Goal: Task Accomplishment & Management: Manage account settings

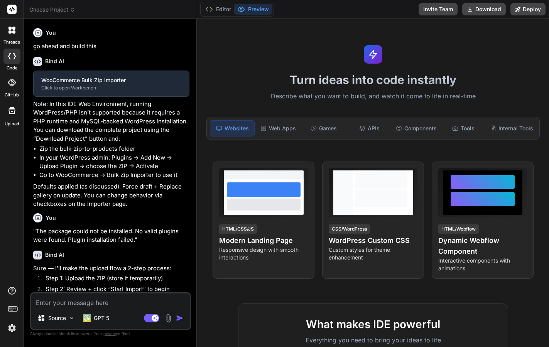
scroll to position [529, 0]
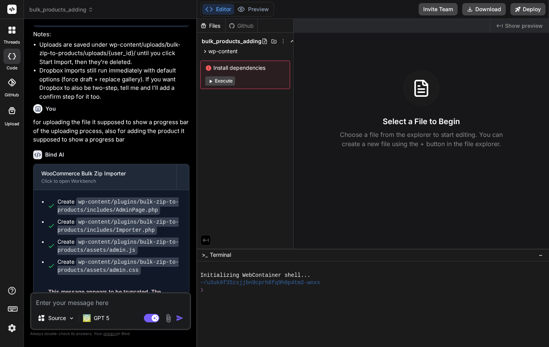
click at [13, 327] on img at bounding box center [11, 328] width 13 height 13
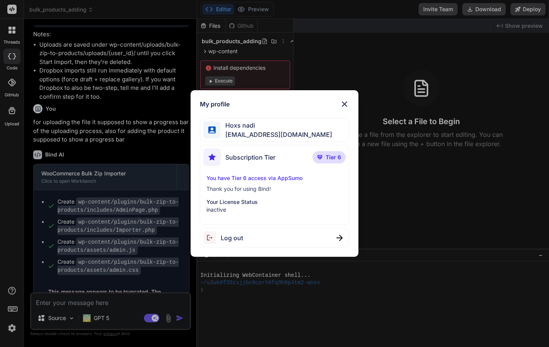
click at [346, 104] on img at bounding box center [344, 104] width 9 height 9
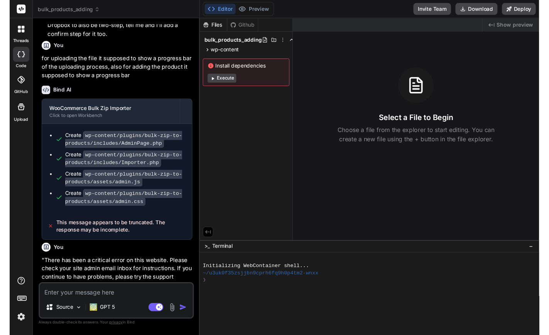
scroll to position [598, 0]
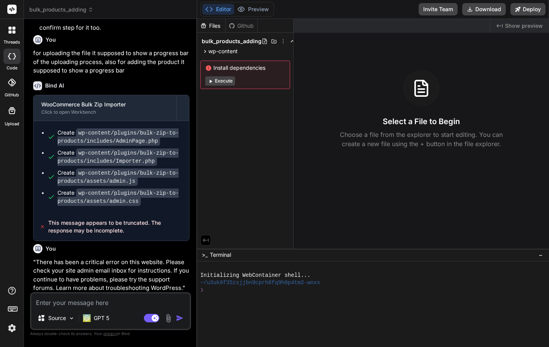
click at [12, 329] on img at bounding box center [11, 328] width 13 height 13
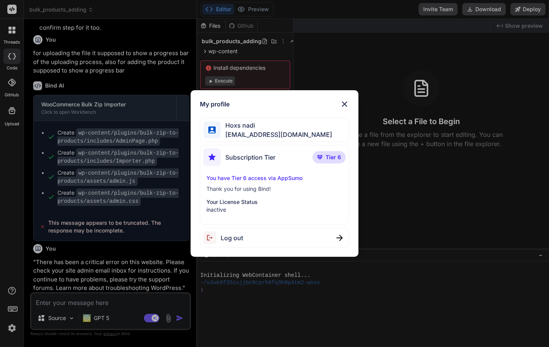
click at [345, 103] on img at bounding box center [344, 104] width 9 height 9
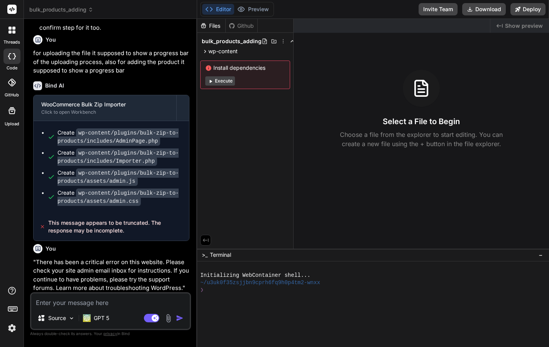
click at [13, 327] on img at bounding box center [11, 328] width 13 height 13
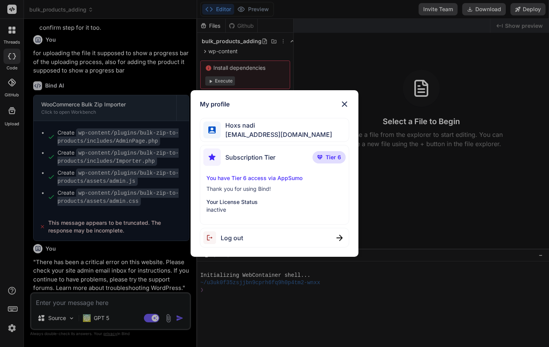
click at [304, 160] on div "Subscription Tier Tier 6" at bounding box center [274, 159] width 142 height 20
click at [227, 159] on span "Subscription Tier" at bounding box center [250, 157] width 50 height 9
click at [217, 159] on img at bounding box center [211, 157] width 17 height 17
type textarea "x"
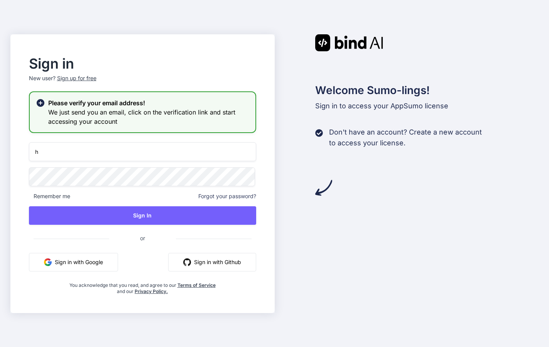
type input "[EMAIL_ADDRESS][DOMAIN_NAME]"
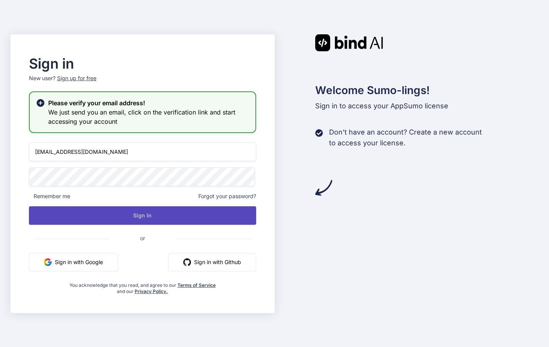
click at [115, 213] on button "Sign In" at bounding box center [142, 215] width 227 height 19
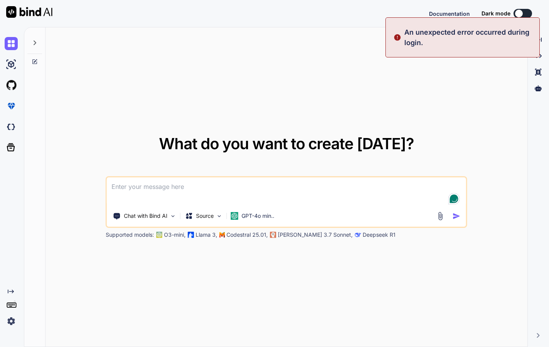
type textarea "x"
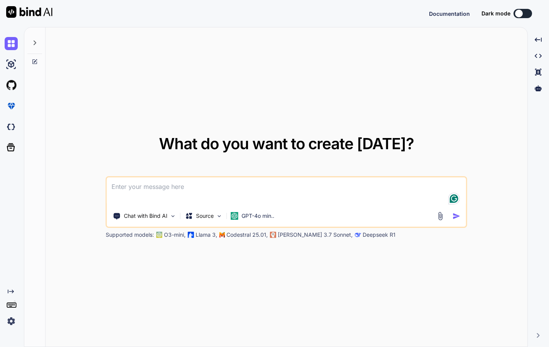
click at [12, 319] on img at bounding box center [11, 321] width 13 height 13
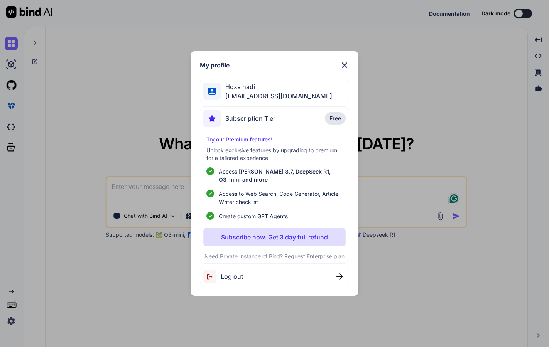
click at [345, 66] on img at bounding box center [344, 65] width 9 height 9
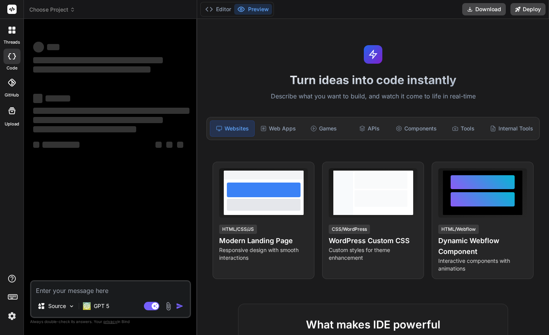
click at [12, 315] on img at bounding box center [11, 316] width 13 height 13
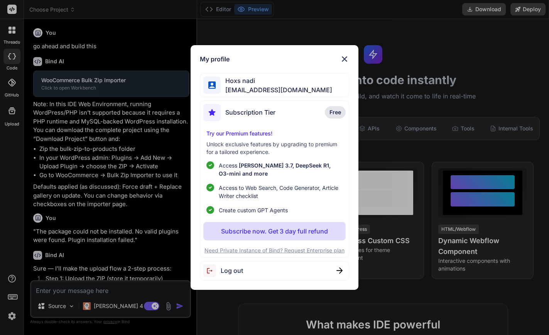
scroll to position [541, 0]
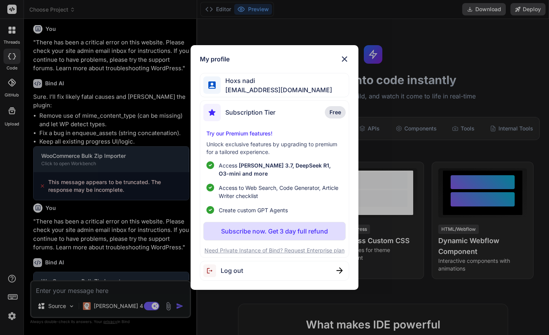
type textarea "x"
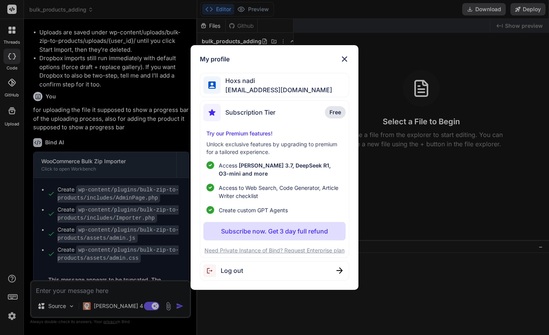
click at [245, 113] on span "Subscription Tier" at bounding box center [250, 112] width 50 height 9
click at [343, 59] on img at bounding box center [344, 58] width 9 height 9
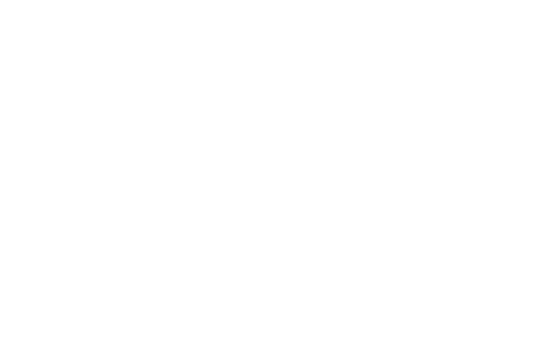
click at [111, 0] on html at bounding box center [274, 0] width 549 height 0
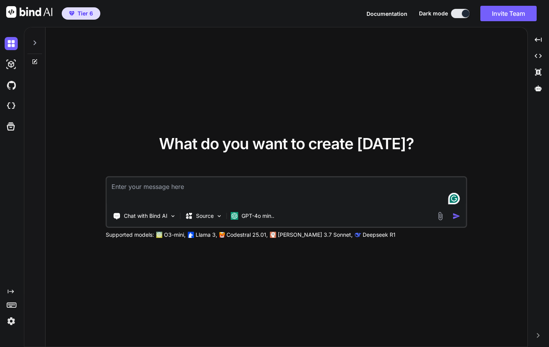
click at [11, 323] on img at bounding box center [11, 321] width 13 height 13
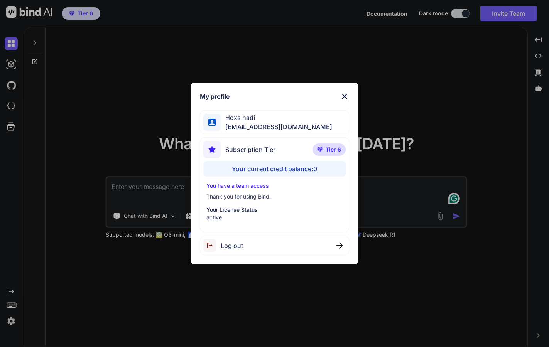
click at [343, 97] on img at bounding box center [344, 96] width 9 height 9
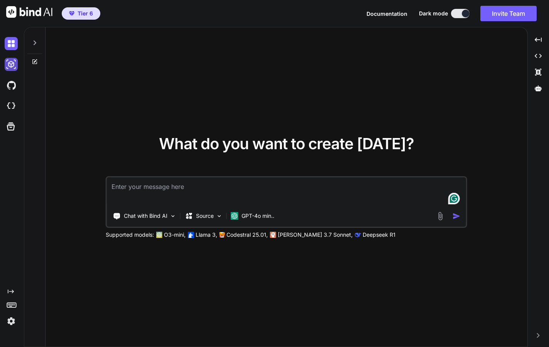
click at [10, 63] on img at bounding box center [11, 64] width 13 height 13
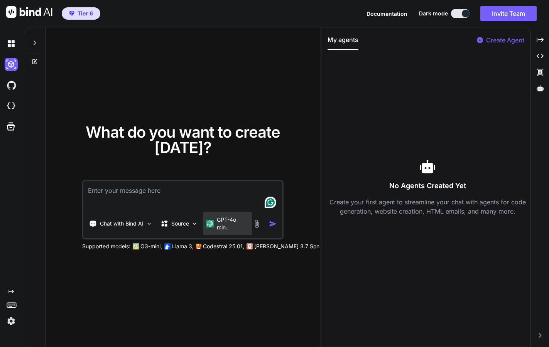
click at [228, 218] on p "GPT-4o min.." at bounding box center [233, 223] width 32 height 15
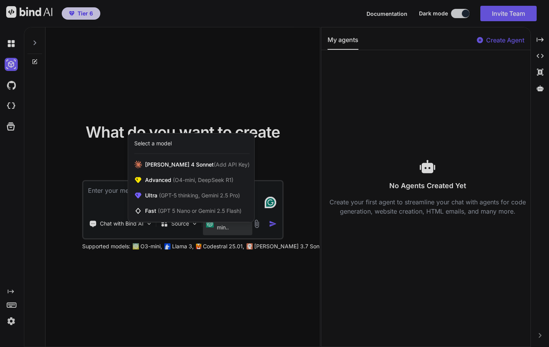
click at [209, 291] on div at bounding box center [274, 173] width 549 height 347
type textarea "x"
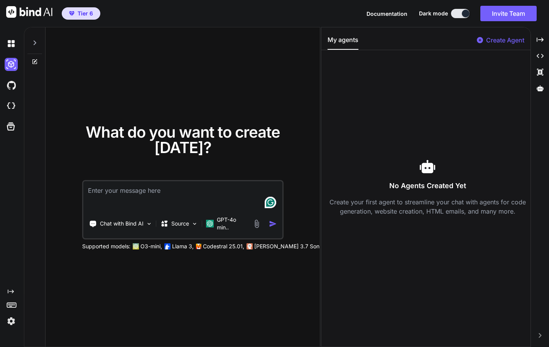
click at [258, 220] on img at bounding box center [256, 224] width 9 height 9
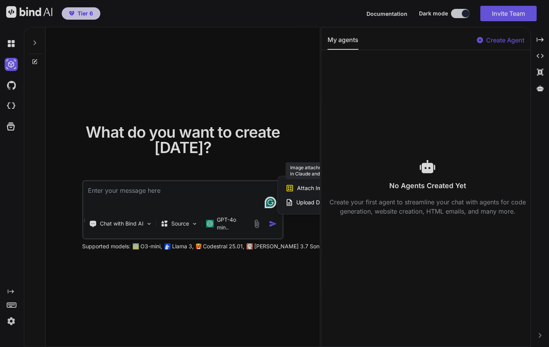
click at [297, 189] on span "Attach Images" at bounding box center [315, 188] width 37 height 8
click at [212, 217] on div at bounding box center [274, 173] width 549 height 347
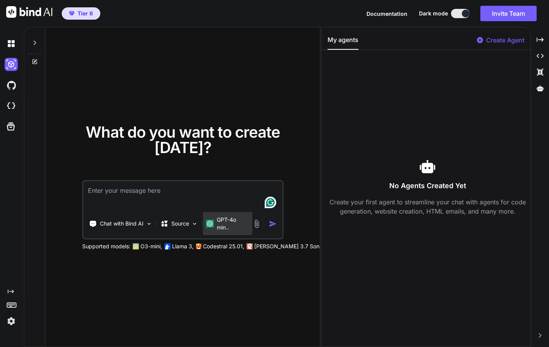
click at [217, 222] on p "GPT-4o min.." at bounding box center [233, 223] width 32 height 15
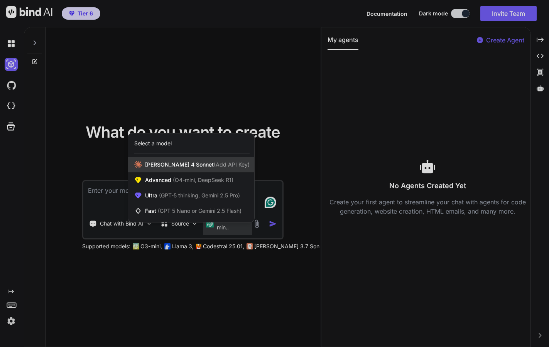
click at [174, 162] on span "Claude 4 Sonnet (Add API Key)" at bounding box center [197, 165] width 105 height 8
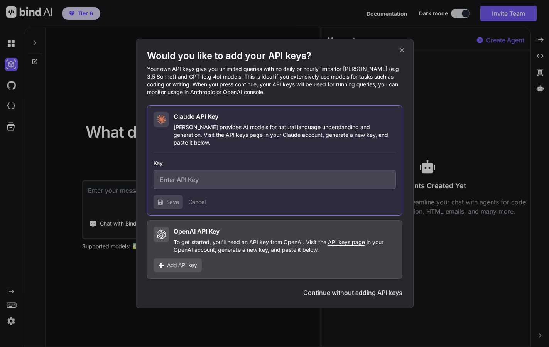
click at [367, 291] on button "Continue without adding API keys" at bounding box center [352, 292] width 99 height 9
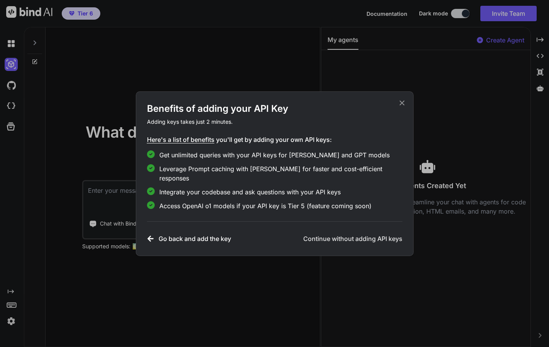
click at [340, 235] on h3 "Continue without adding API keys" at bounding box center [352, 238] width 99 height 9
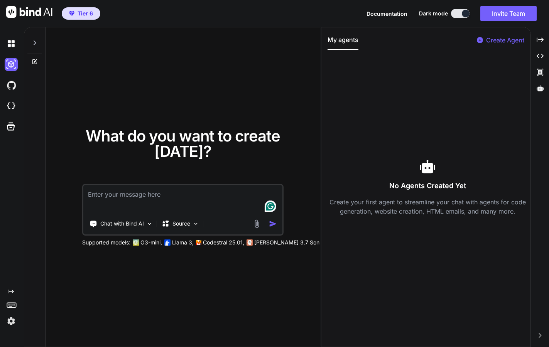
click at [257, 220] on img at bounding box center [256, 224] width 9 height 9
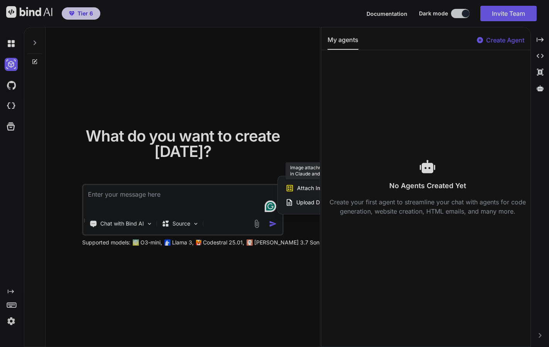
click at [301, 188] on span "Attach Images" at bounding box center [315, 188] width 37 height 8
click at [540, 37] on div at bounding box center [274, 173] width 549 height 347
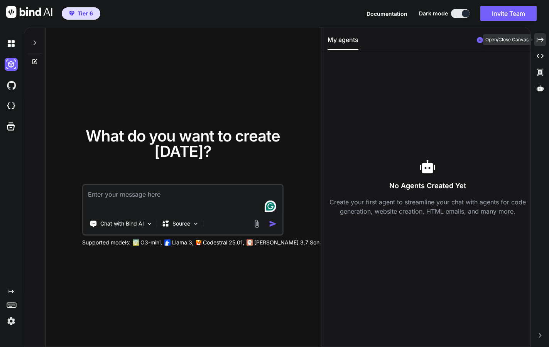
click at [538, 38] on icon "Created with Pixso." at bounding box center [540, 39] width 7 height 7
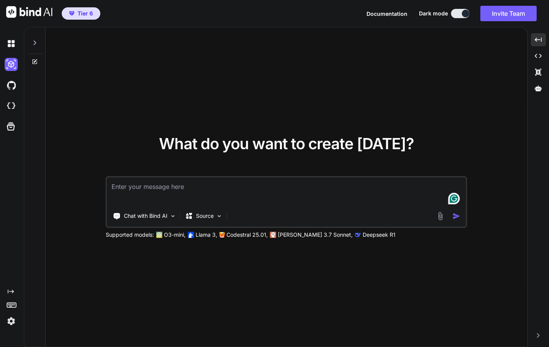
click at [440, 215] on img at bounding box center [440, 216] width 9 height 9
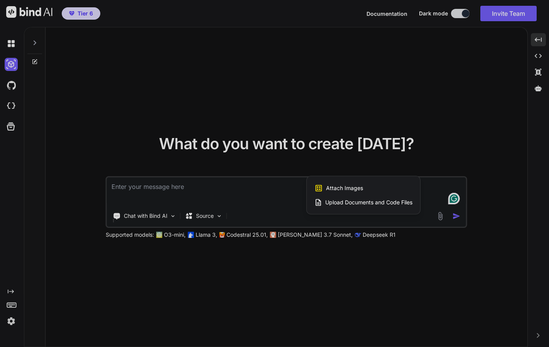
click at [285, 235] on div at bounding box center [274, 173] width 549 height 347
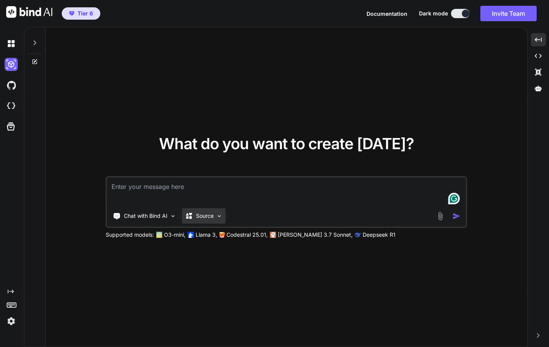
click at [201, 213] on p "Source" at bounding box center [205, 216] width 18 height 8
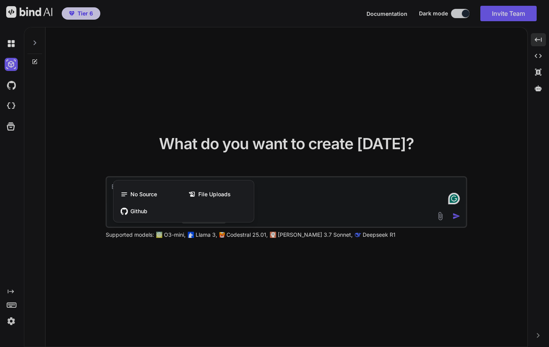
click at [192, 269] on div at bounding box center [274, 173] width 549 height 347
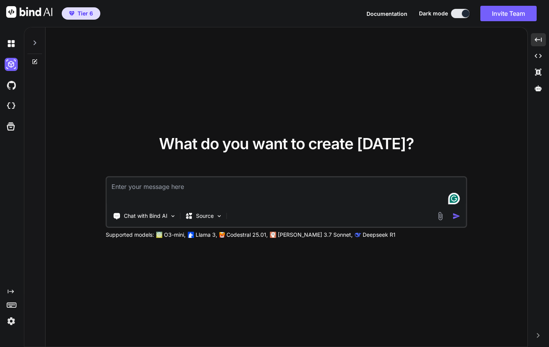
click at [242, 235] on p "Codestral 25.01," at bounding box center [247, 235] width 41 height 8
click at [286, 234] on p "Claude 3.7 Sonnet," at bounding box center [315, 235] width 75 height 8
click at [363, 235] on p "Deepseek R1" at bounding box center [379, 235] width 33 height 8
click at [439, 215] on img at bounding box center [440, 216] width 9 height 9
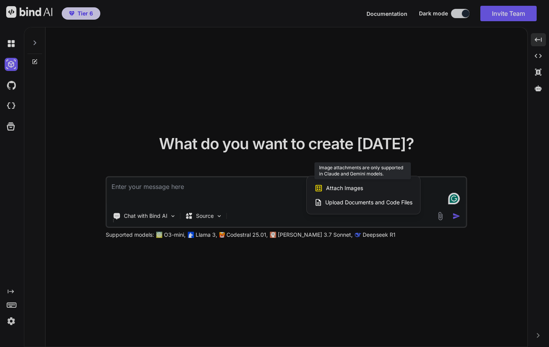
click at [353, 189] on span "Attach Images" at bounding box center [344, 188] width 37 height 8
click at [323, 244] on div at bounding box center [274, 173] width 549 height 347
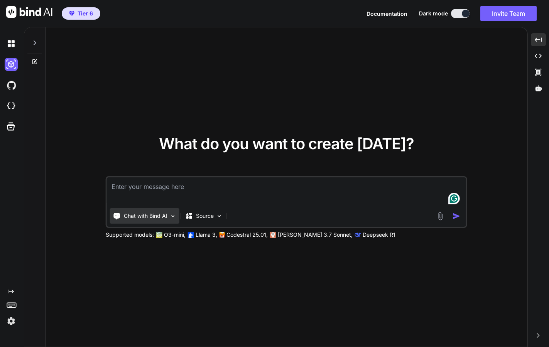
click at [170, 217] on div "Chat with Bind AI" at bounding box center [144, 215] width 69 height 15
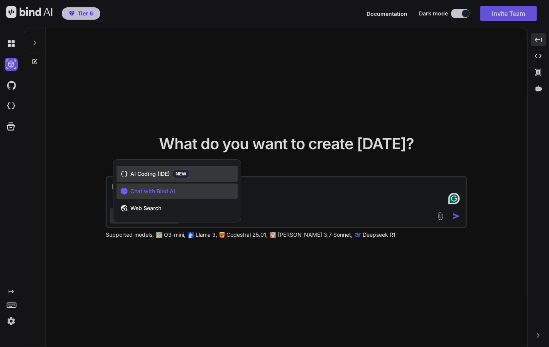
click at [161, 174] on span "AI Coding (IDE)" at bounding box center [149, 174] width 39 height 8
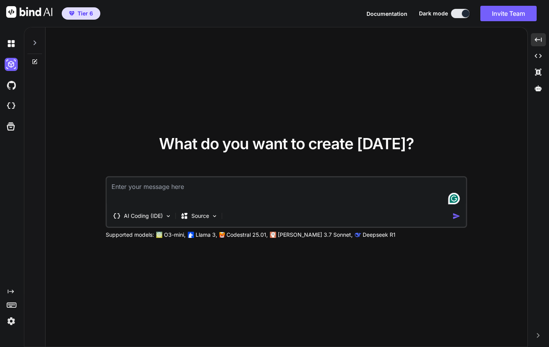
click at [164, 274] on div "What do you want to create today? AI Coding (IDE) Source Supported models: O3-m…" at bounding box center [287, 187] width 482 height 320
click at [209, 217] on p "Source" at bounding box center [200, 216] width 18 height 8
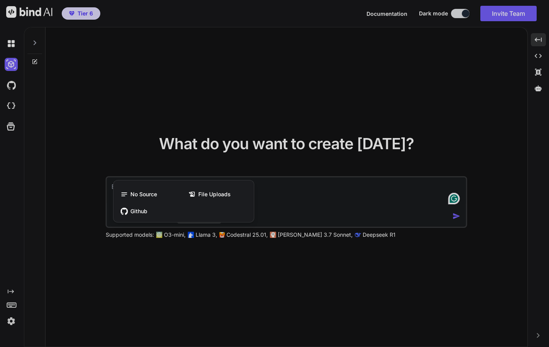
click at [198, 262] on div at bounding box center [274, 173] width 549 height 347
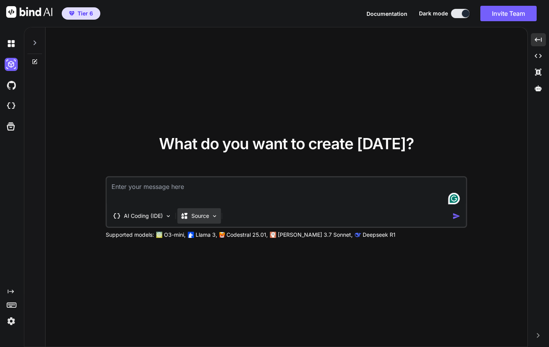
click at [190, 219] on div "Source" at bounding box center [195, 216] width 29 height 8
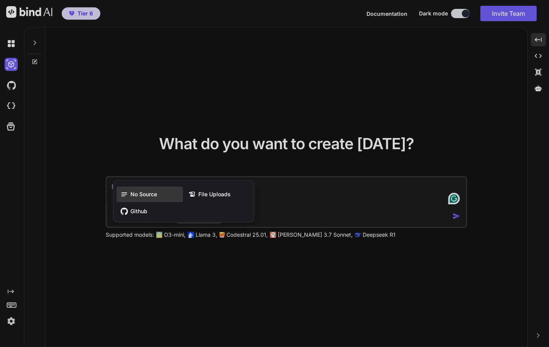
click at [143, 195] on span "No Source" at bounding box center [143, 195] width 27 height 8
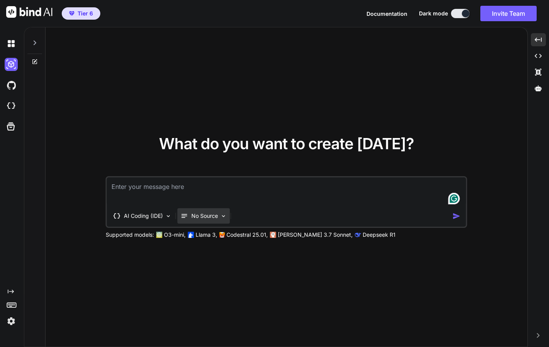
click at [202, 218] on p "No Source" at bounding box center [204, 216] width 27 height 8
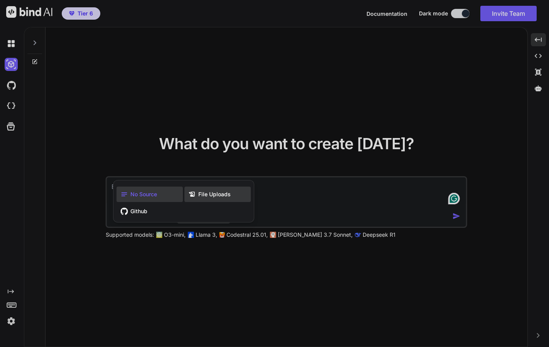
click at [212, 195] on span "File Uploads" at bounding box center [214, 195] width 32 height 8
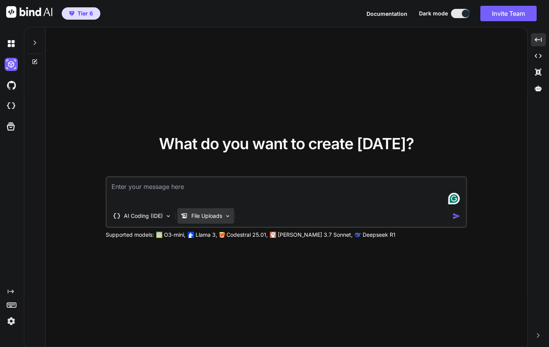
click at [207, 219] on p "File Uploads" at bounding box center [206, 216] width 31 height 8
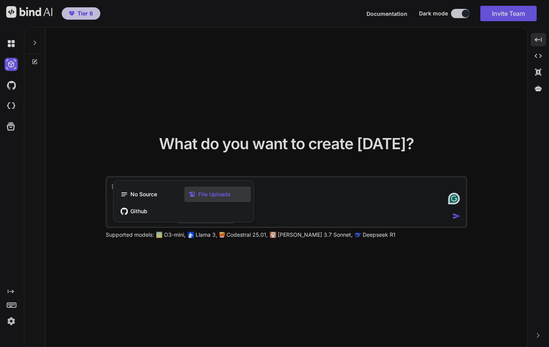
click at [171, 274] on div at bounding box center [274, 173] width 549 height 347
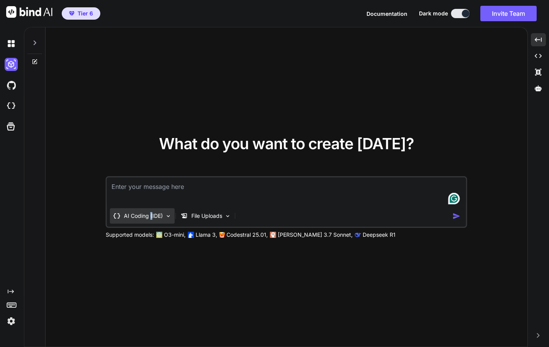
click at [151, 218] on p "AI Coding (IDE)" at bounding box center [143, 216] width 39 height 8
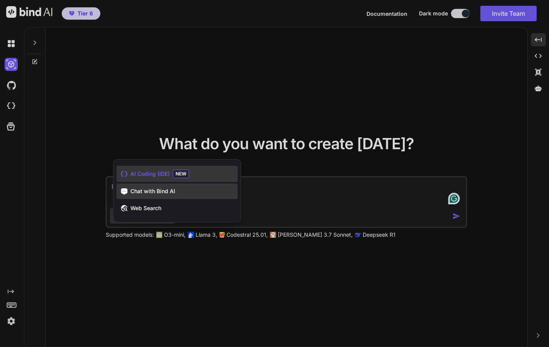
click at [155, 191] on span "Chat with Bind AI" at bounding box center [152, 192] width 45 height 8
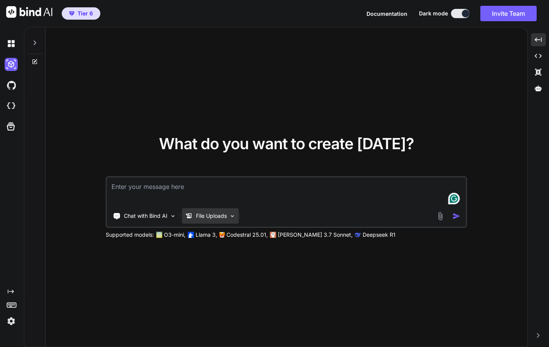
click at [209, 217] on p "File Uploads" at bounding box center [211, 216] width 31 height 8
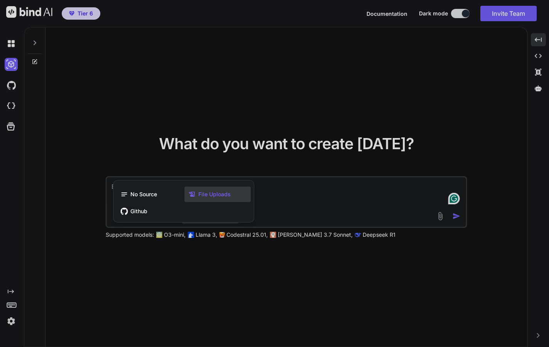
click at [204, 259] on div at bounding box center [274, 173] width 549 height 347
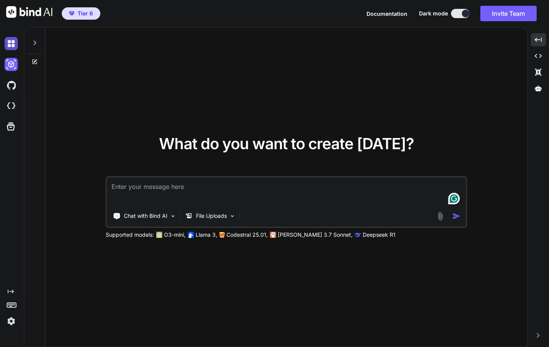
click at [11, 46] on img at bounding box center [11, 43] width 13 height 13
click at [440, 216] on img at bounding box center [440, 216] width 9 height 9
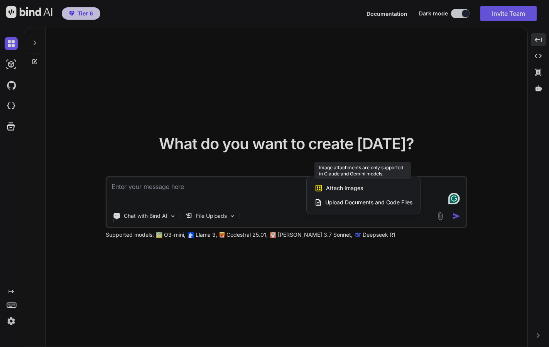
click at [361, 190] on span "Attach Images" at bounding box center [344, 188] width 37 height 8
click at [356, 192] on span "Attach Images" at bounding box center [344, 188] width 37 height 8
click at [220, 269] on div at bounding box center [274, 173] width 549 height 347
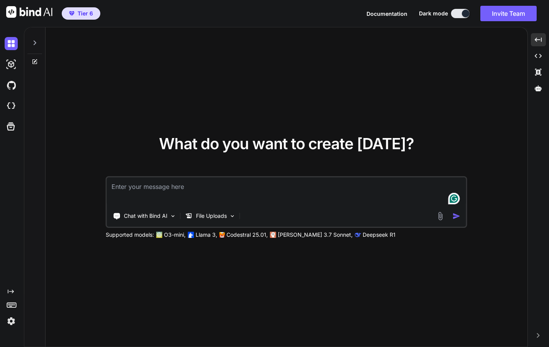
click at [14, 319] on img at bounding box center [11, 321] width 13 height 13
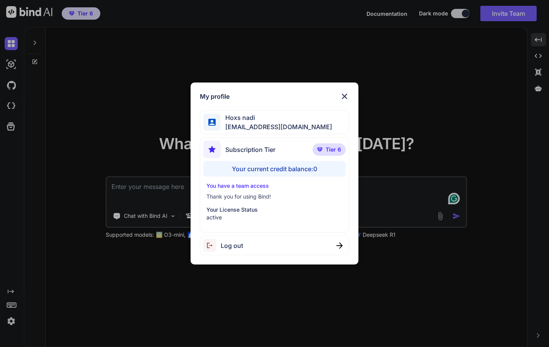
click at [398, 267] on div "My profile Hoxs nadi hoxs@live.com Subscription Tier Tier 6 Your current credit…" at bounding box center [274, 173] width 549 height 347
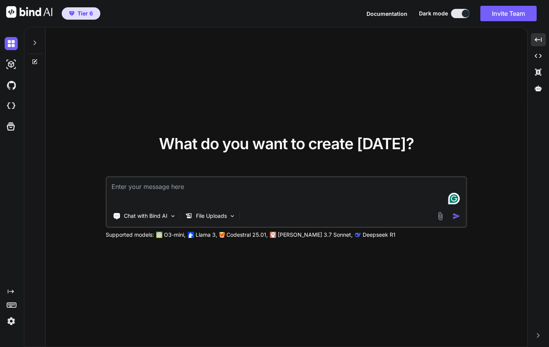
click at [290, 235] on p "Claude 3.7 Sonnet," at bounding box center [315, 235] width 75 height 8
click at [282, 236] on p "Claude 3.7 Sonnet," at bounding box center [315, 235] width 75 height 8
click at [253, 237] on p "Codestral 25.01," at bounding box center [247, 235] width 41 height 8
click at [203, 236] on p "Llama 3," at bounding box center [207, 235] width 22 height 8
click at [441, 219] on img at bounding box center [440, 216] width 9 height 9
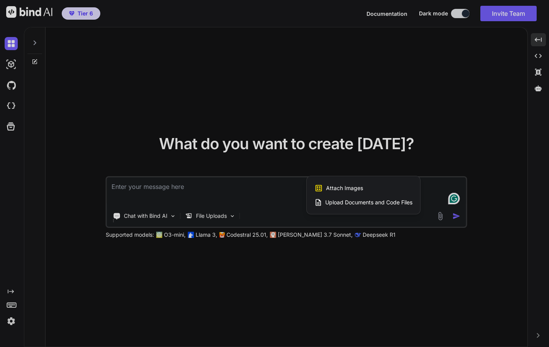
click at [406, 249] on div at bounding box center [274, 173] width 549 height 347
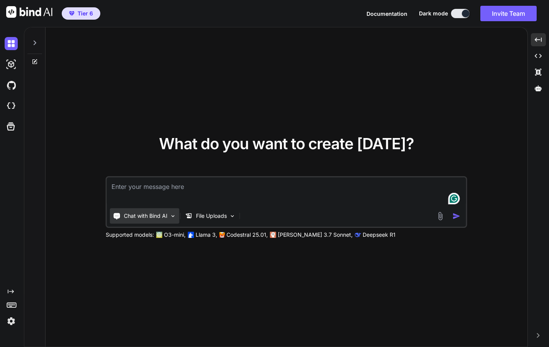
click at [145, 221] on div "Chat with Bind AI" at bounding box center [144, 215] width 69 height 15
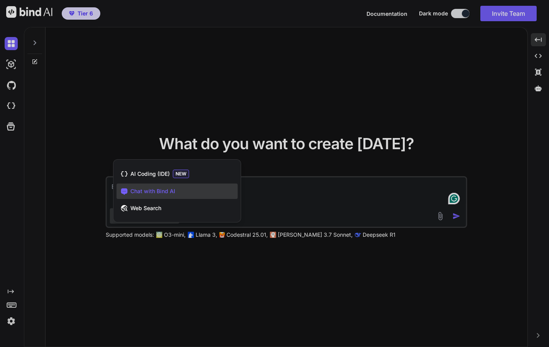
click at [155, 276] on div at bounding box center [274, 173] width 549 height 347
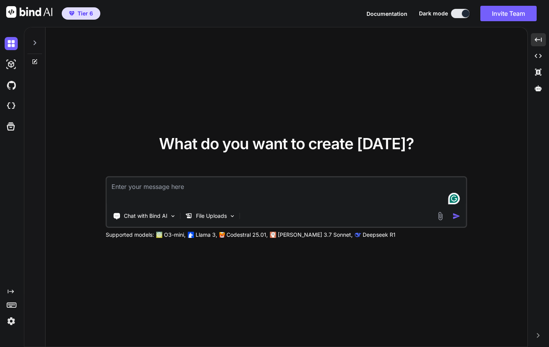
click at [166, 185] on textarea at bounding box center [286, 192] width 359 height 29
click at [127, 192] on textarea "al" at bounding box center [286, 192] width 359 height 29
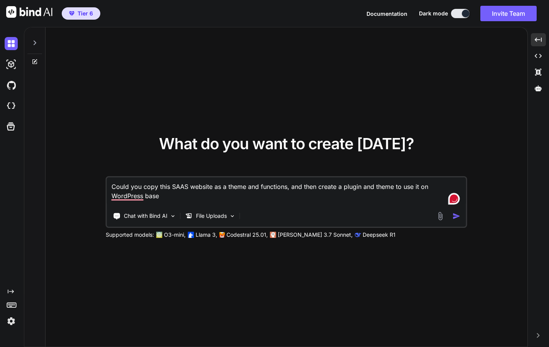
click at [173, 197] on textarea "Could you copy this SAAS website as a theme and functions, and then create a pl…" at bounding box center [286, 192] width 359 height 29
paste textarea "https://alhajhasan.sa/"
type textarea "Could you copy this SAAS website as a theme and functions, and then create a pl…"
click at [154, 218] on p "Chat with Bind AI" at bounding box center [146, 216] width 44 height 8
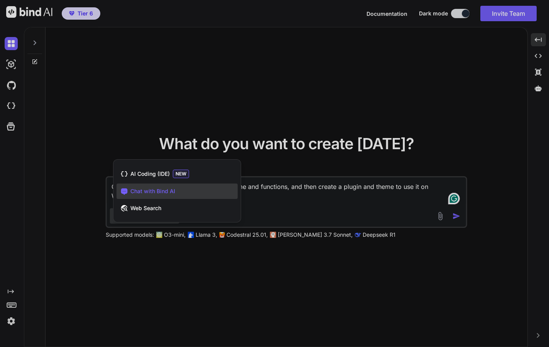
click at [250, 279] on div at bounding box center [274, 173] width 549 height 347
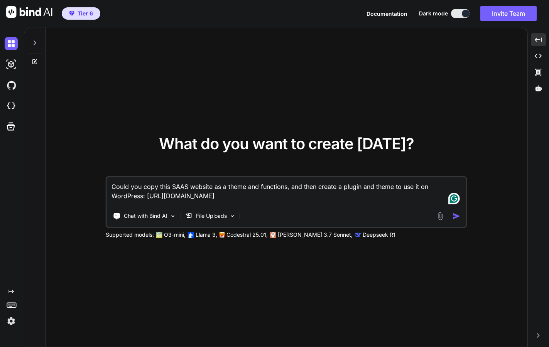
click at [457, 215] on img "button" at bounding box center [457, 216] width 8 height 8
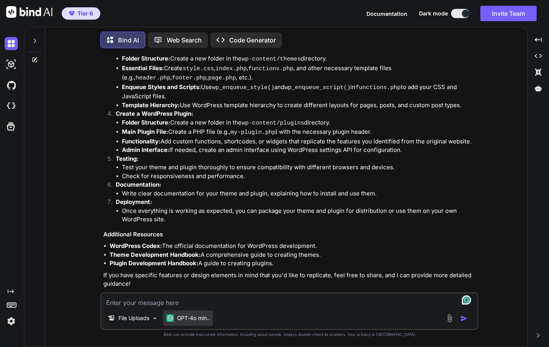
click at [189, 318] on p "GPT-4o min.." at bounding box center [193, 319] width 33 height 8
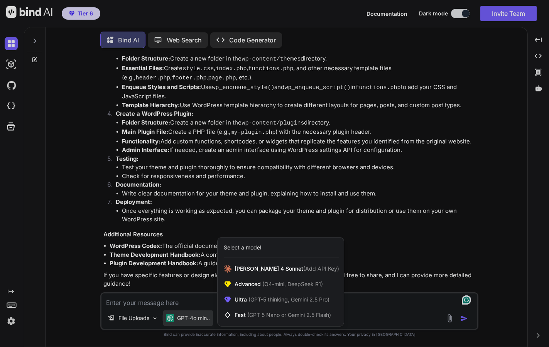
click at [250, 247] on div "Select a model" at bounding box center [242, 248] width 37 height 8
click at [448, 321] on div at bounding box center [274, 173] width 549 height 347
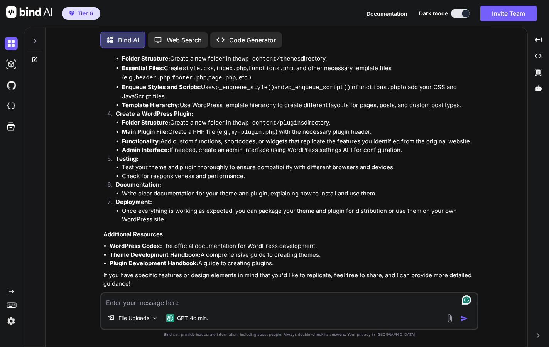
click at [451, 321] on img at bounding box center [449, 318] width 9 height 9
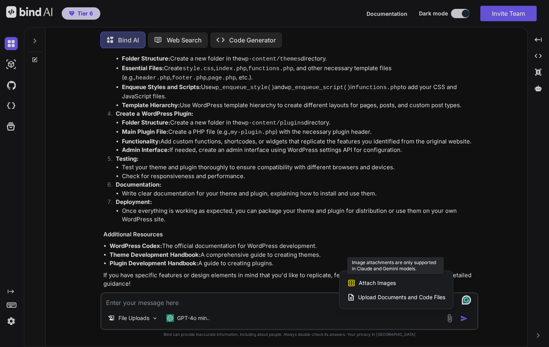
click at [387, 283] on span "Attach Images" at bounding box center [377, 283] width 37 height 8
click at [138, 319] on div at bounding box center [274, 173] width 549 height 347
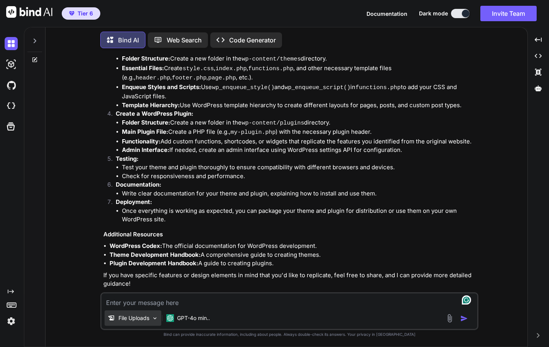
click at [145, 320] on p "File Uploads" at bounding box center [133, 319] width 31 height 8
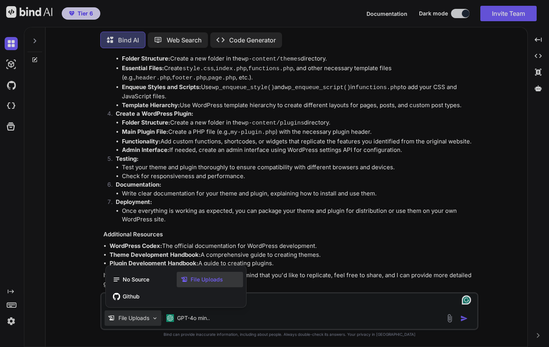
click at [200, 281] on span "File Uploads" at bounding box center [207, 280] width 32 height 8
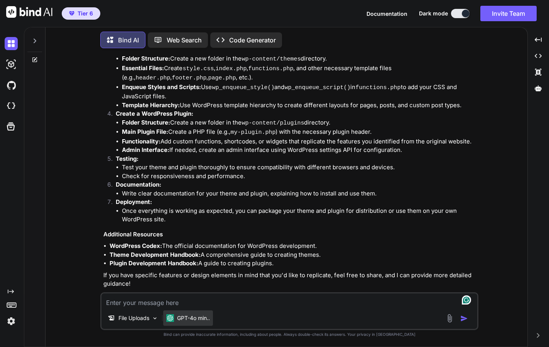
click at [196, 320] on p "GPT-4o min.." at bounding box center [193, 319] width 33 height 8
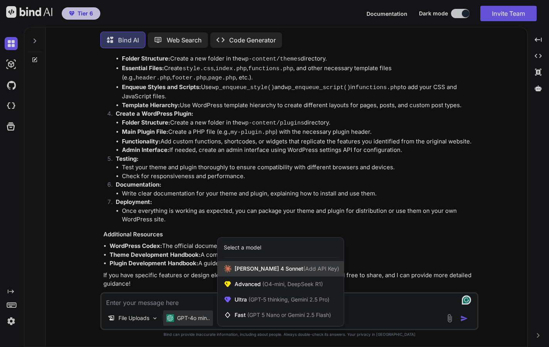
click at [254, 269] on span "Claude 4 Sonnet (Add API Key)" at bounding box center [287, 269] width 105 height 8
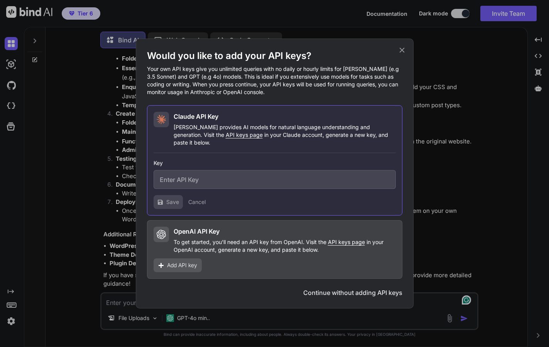
click at [339, 239] on span "API keys page" at bounding box center [346, 242] width 37 height 7
click at [171, 172] on input "text" at bounding box center [275, 179] width 242 height 19
paste input "sk-proj-ib2VpuaZHZ_Jp_GQuBKZ5oONR9cHdtFXVvkZNKKzjDJSH4xD-8gbfZLHSq1u_2jhoOKbUfV…"
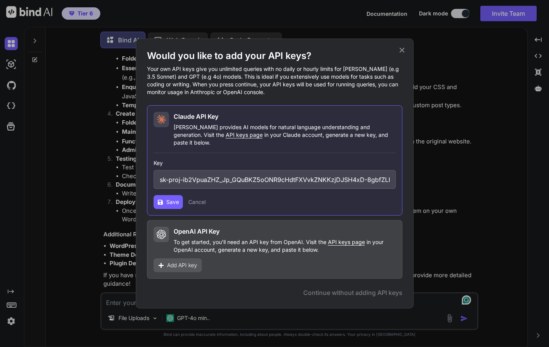
type input "sk-proj-ib2VpuaZHZ_Jp_GQuBKZ5oONR9cHdtFXVvkZNKKzjDJSH4xD-8gbfZLHSq1u_2jhoOKbUfV…"
click at [173, 201] on span "Save" at bounding box center [172, 202] width 13 height 8
click at [183, 262] on span "Add API key" at bounding box center [182, 266] width 30 height 8
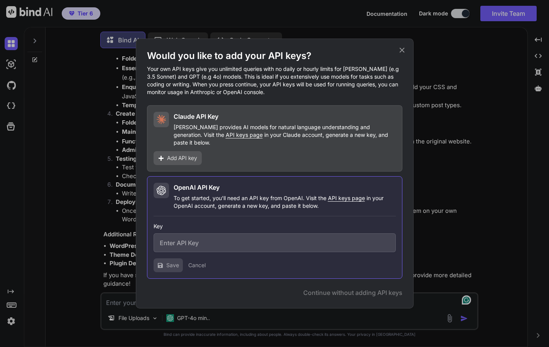
click at [189, 245] on input "text" at bounding box center [275, 242] width 242 height 19
paste input "sk-proj-ib2VpuaZHZ_Jp_GQuBKZ5oONR9cHdtFXVvkZNKKzjDJSH4xD-8gbfZLHSq1u_2jhoOKbUfV…"
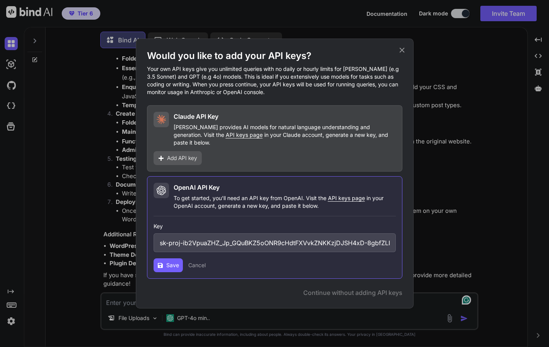
type input "sk-proj-ib2VpuaZHZ_Jp_GQuBKZ5oONR9cHdtFXVvkZNKKzjDJSH4xD-8gbfZLHSq1u_2jhoOKbUfV…"
click at [174, 262] on span "Save" at bounding box center [172, 266] width 13 height 8
click at [226, 138] on span "API keys page" at bounding box center [244, 135] width 37 height 7
click at [181, 156] on span "Add API key" at bounding box center [182, 158] width 30 height 8
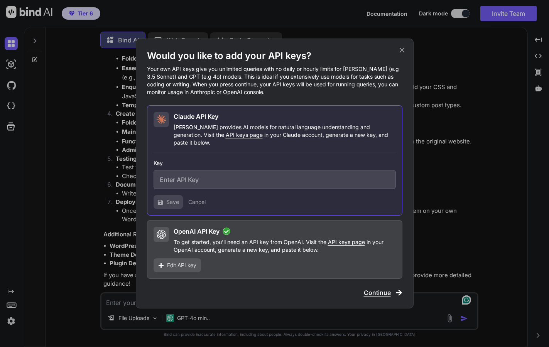
click at [186, 176] on input "text" at bounding box center [275, 179] width 242 height 19
paste input "sk-ant-api03-Yq4Lf0SY79dDBRB4B9C9wX-JEVzDh0cDXI1_9Y8qyVawpkobK409m93ROgyxwxWr3S…"
type input "sk-ant-api03-Yq4Lf0SY79dDBRB4B9C9wX-JEVzDh0cDXI1_9Y8qyVawpkobK409m93ROgyxwxWr3S…"
click at [172, 201] on span "Save" at bounding box center [172, 202] width 13 height 8
click at [376, 293] on span "Continue" at bounding box center [377, 292] width 27 height 9
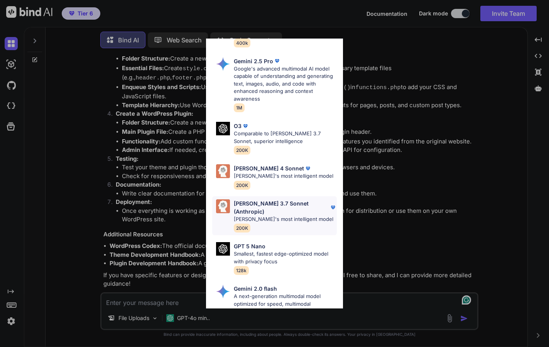
scroll to position [338, 0]
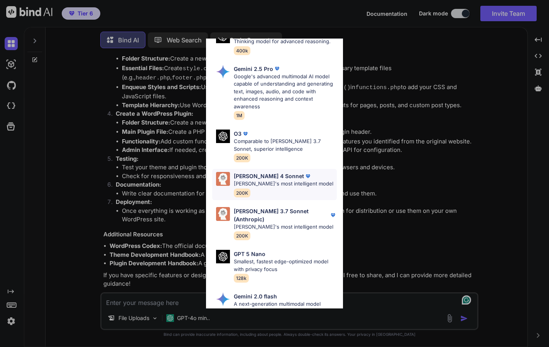
click at [266, 180] on p "Claude's most intelligent model" at bounding box center [284, 184] width 100 height 8
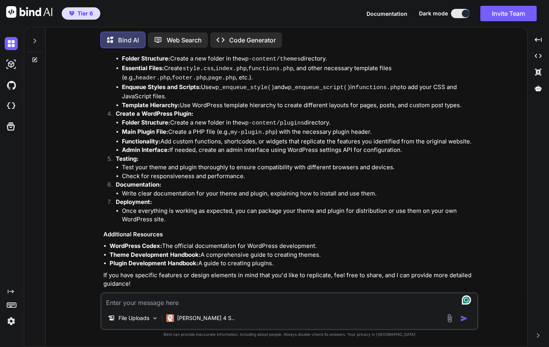
click at [450, 320] on img at bounding box center [449, 318] width 9 height 9
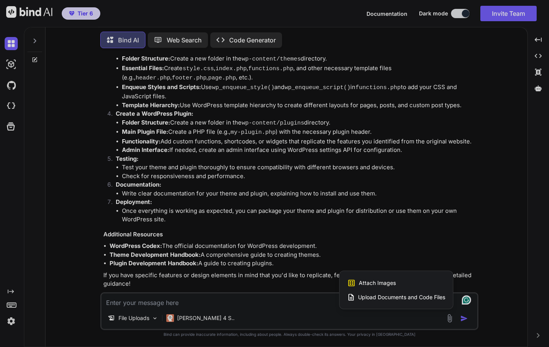
click at [380, 283] on span "Attach Images" at bounding box center [377, 283] width 37 height 8
